Goal: Information Seeking & Learning: Learn about a topic

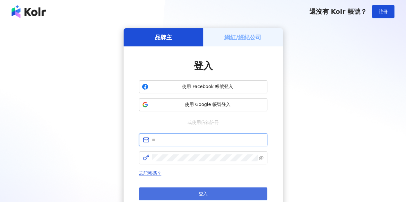
type input "**********"
click at [188, 192] on button "登入" at bounding box center [203, 194] width 128 height 13
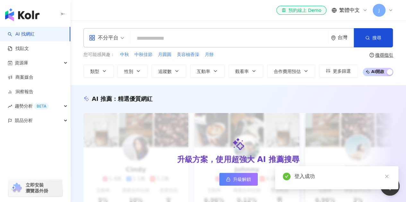
click at [155, 37] on input "search" at bounding box center [229, 38] width 192 height 12
type input "**********"
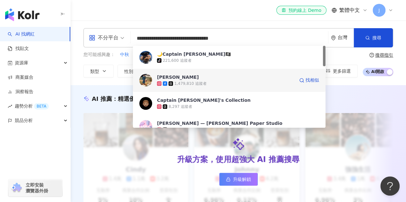
click at [207, 78] on span "[PERSON_NAME]" at bounding box center [225, 77] width 137 height 6
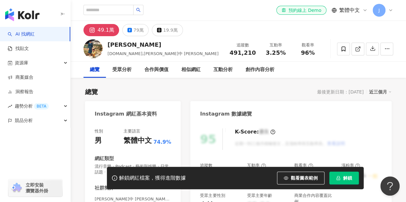
click at [341, 179] on button "解鎖" at bounding box center [343, 178] width 29 height 13
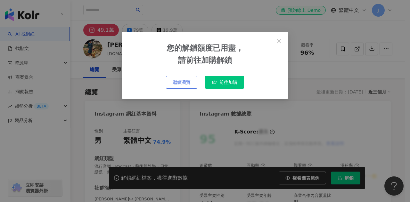
click at [172, 83] on button "繼續瀏覽" at bounding box center [181, 82] width 31 height 13
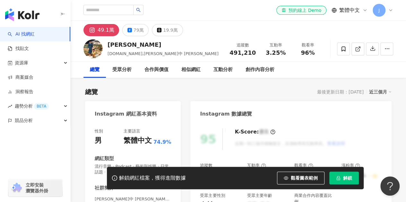
scroll to position [64, 0]
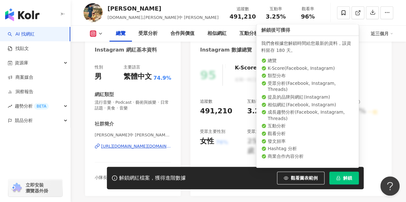
click at [343, 178] on span "解鎖" at bounding box center [347, 178] width 9 height 5
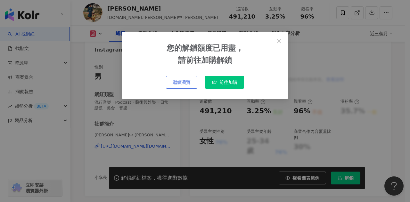
click at [188, 82] on span "繼續瀏覽" at bounding box center [182, 82] width 18 height 5
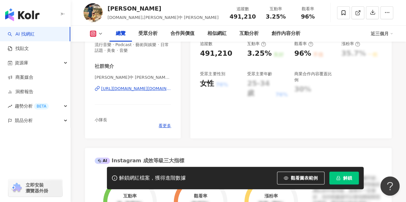
scroll to position [96, 0]
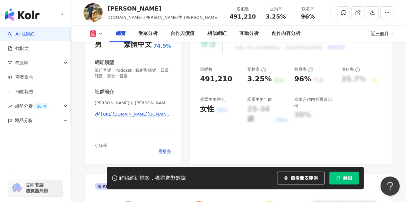
scroll to position [96, 0]
